Goal: Task Accomplishment & Management: Manage account settings

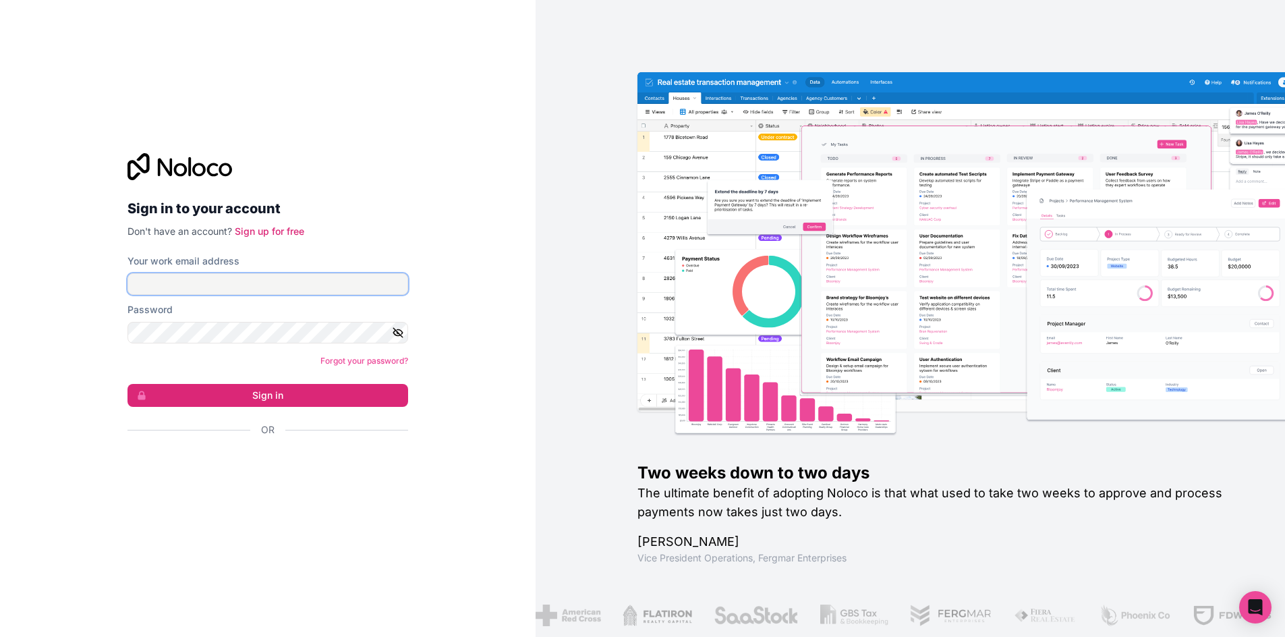
click at [223, 286] on input "Your work email address" at bounding box center [267, 284] width 281 height 22
type input "[PERSON_NAME][EMAIL_ADDRESS][DOMAIN_NAME]"
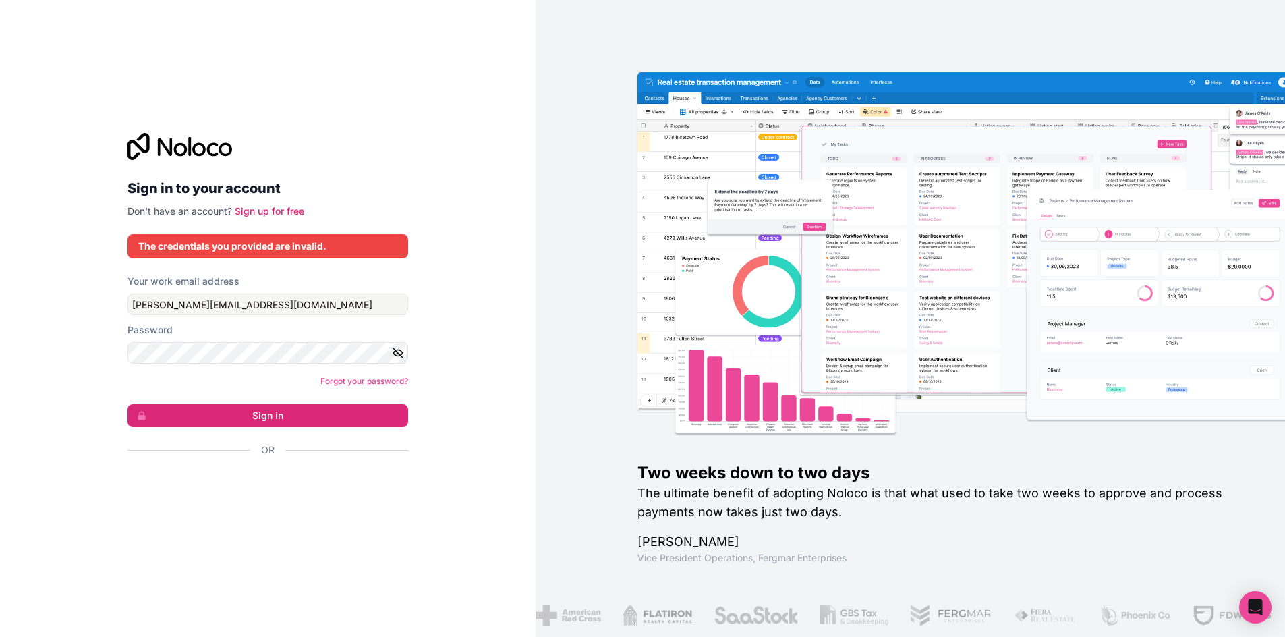
click at [216, 393] on form "Your work email address [PERSON_NAME][EMAIL_ADDRESS][DOMAIN_NAME] Password Forg…" at bounding box center [267, 388] width 281 height 229
click at [222, 414] on button "Sign in" at bounding box center [267, 415] width 281 height 23
click at [213, 28] on div "Sign in to your account Don't have an account? Sign up for free The credentials…" at bounding box center [267, 318] width 535 height 637
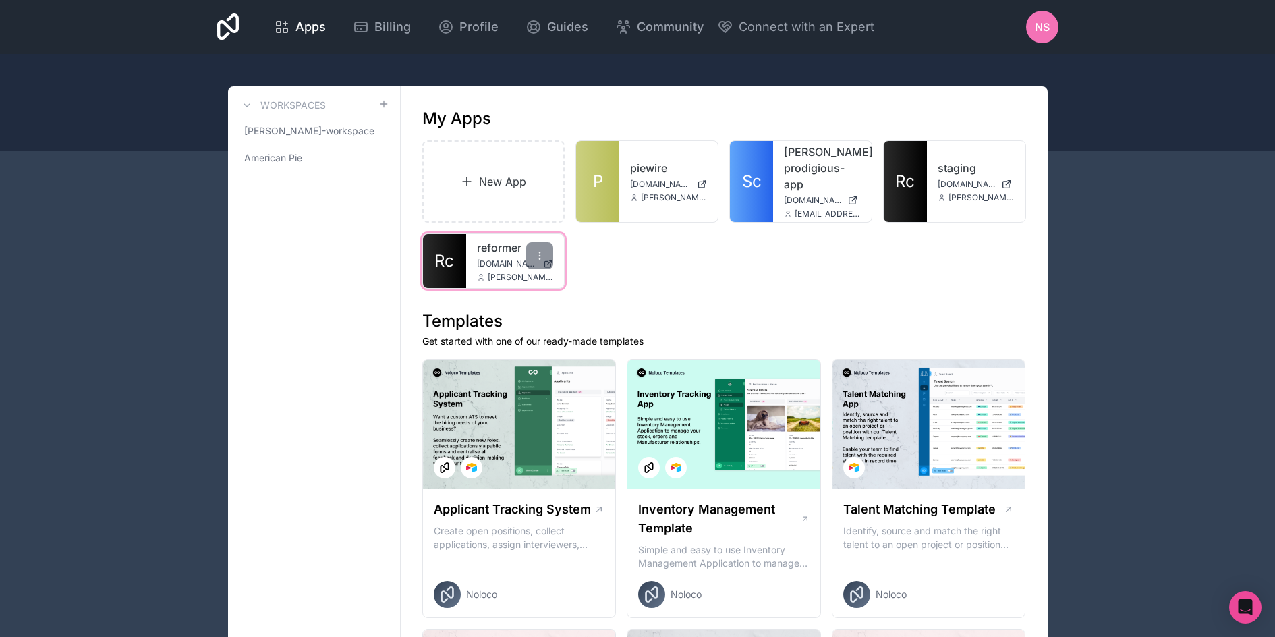
click at [503, 252] on link "reformer" at bounding box center [515, 247] width 77 height 16
